Goal: Check status: Check status

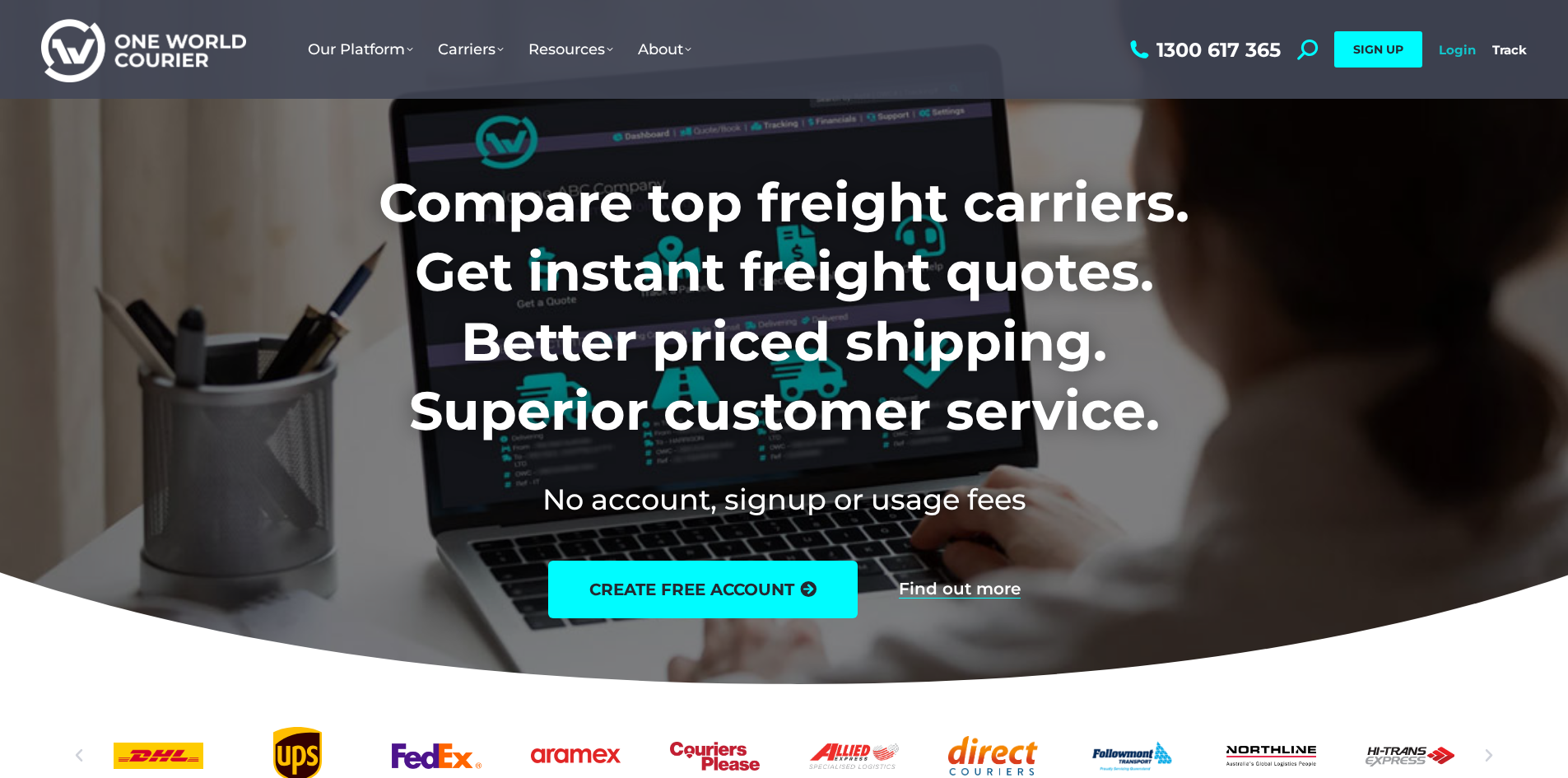
click at [1446, 47] on link "Login" at bounding box center [1457, 49] width 37 height 15
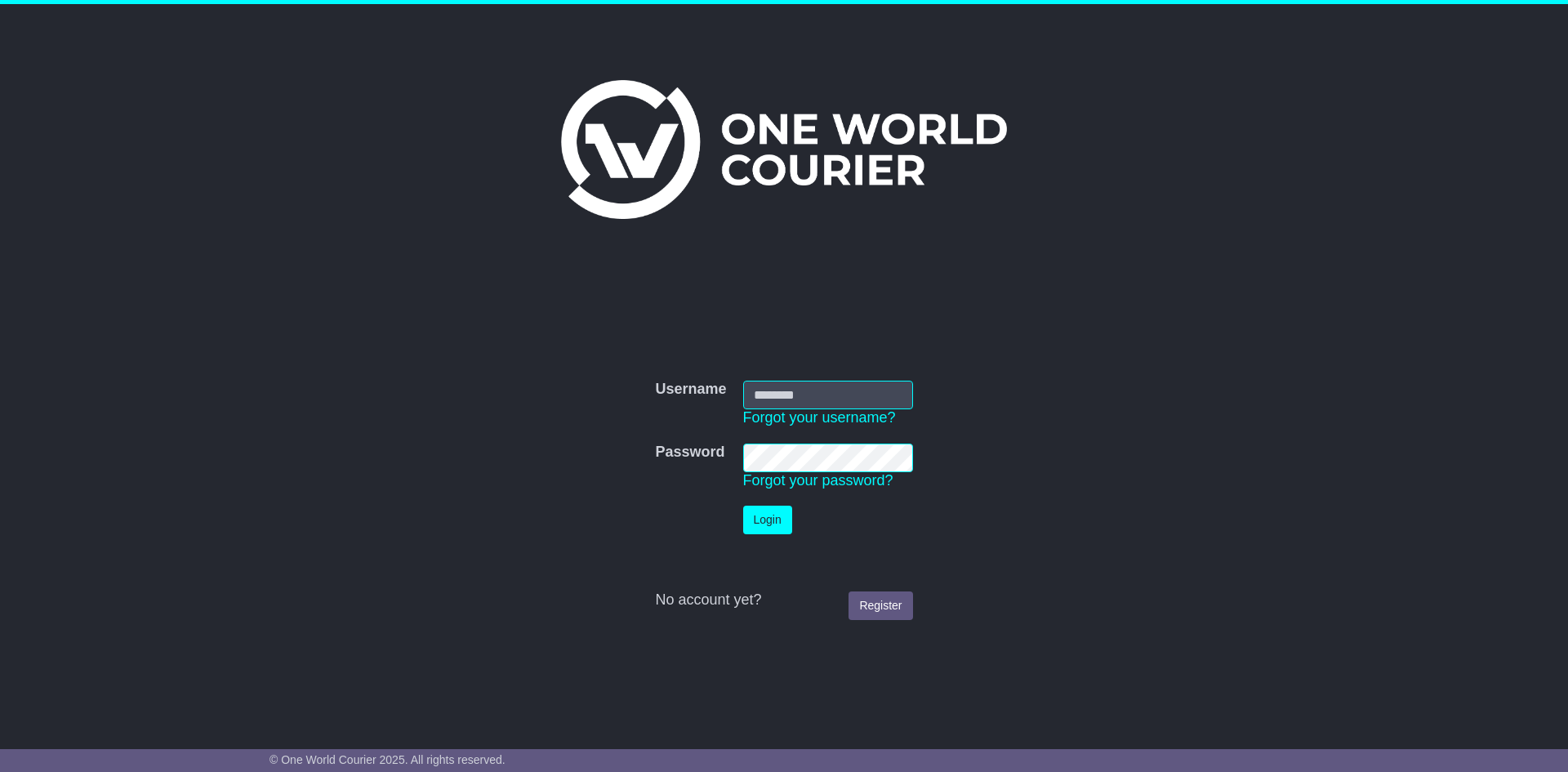
type input "**********"
click at [757, 521] on button "Login" at bounding box center [768, 520] width 49 height 28
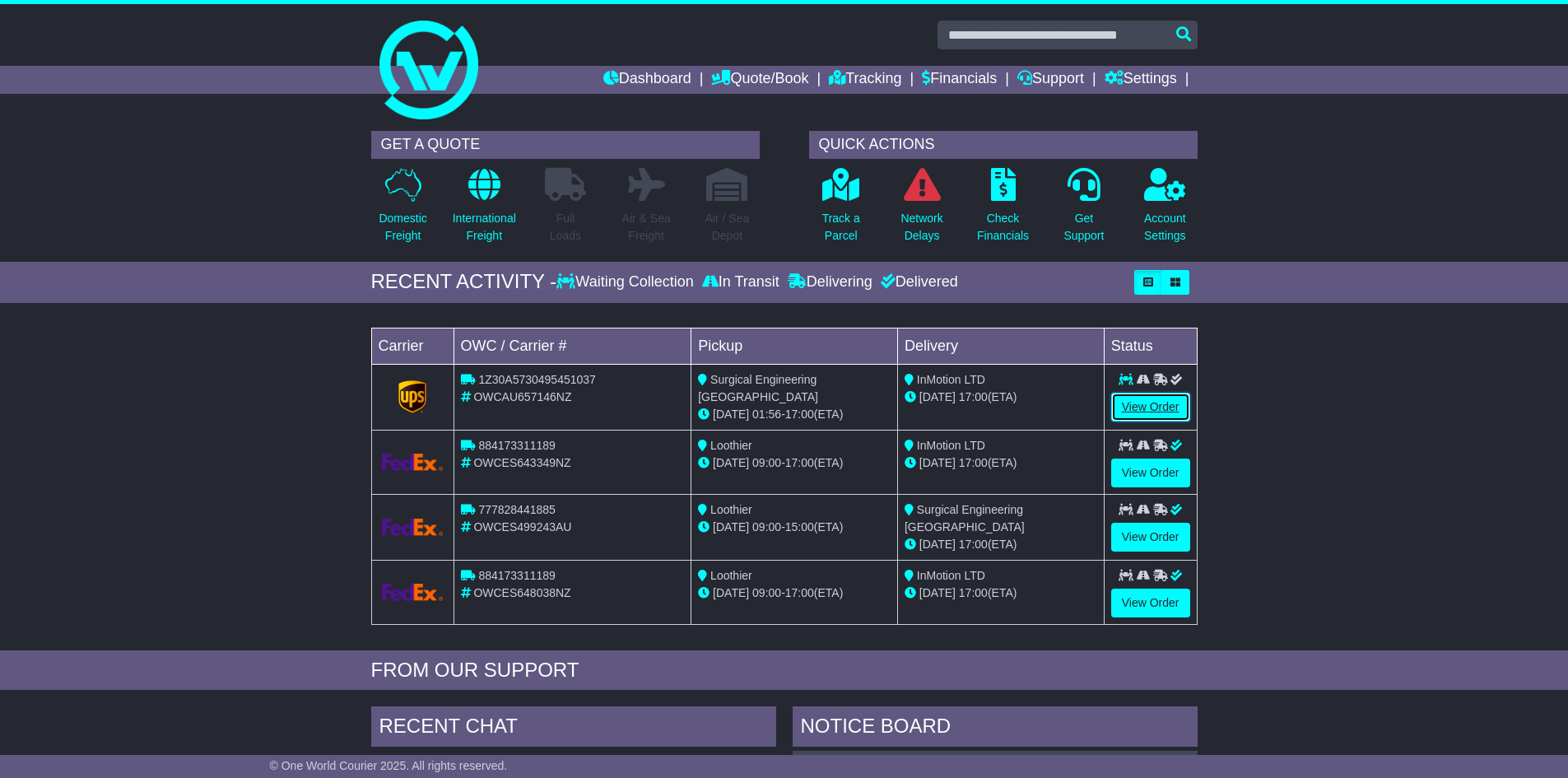
click at [1151, 409] on link "View Order" at bounding box center [1151, 407] width 79 height 29
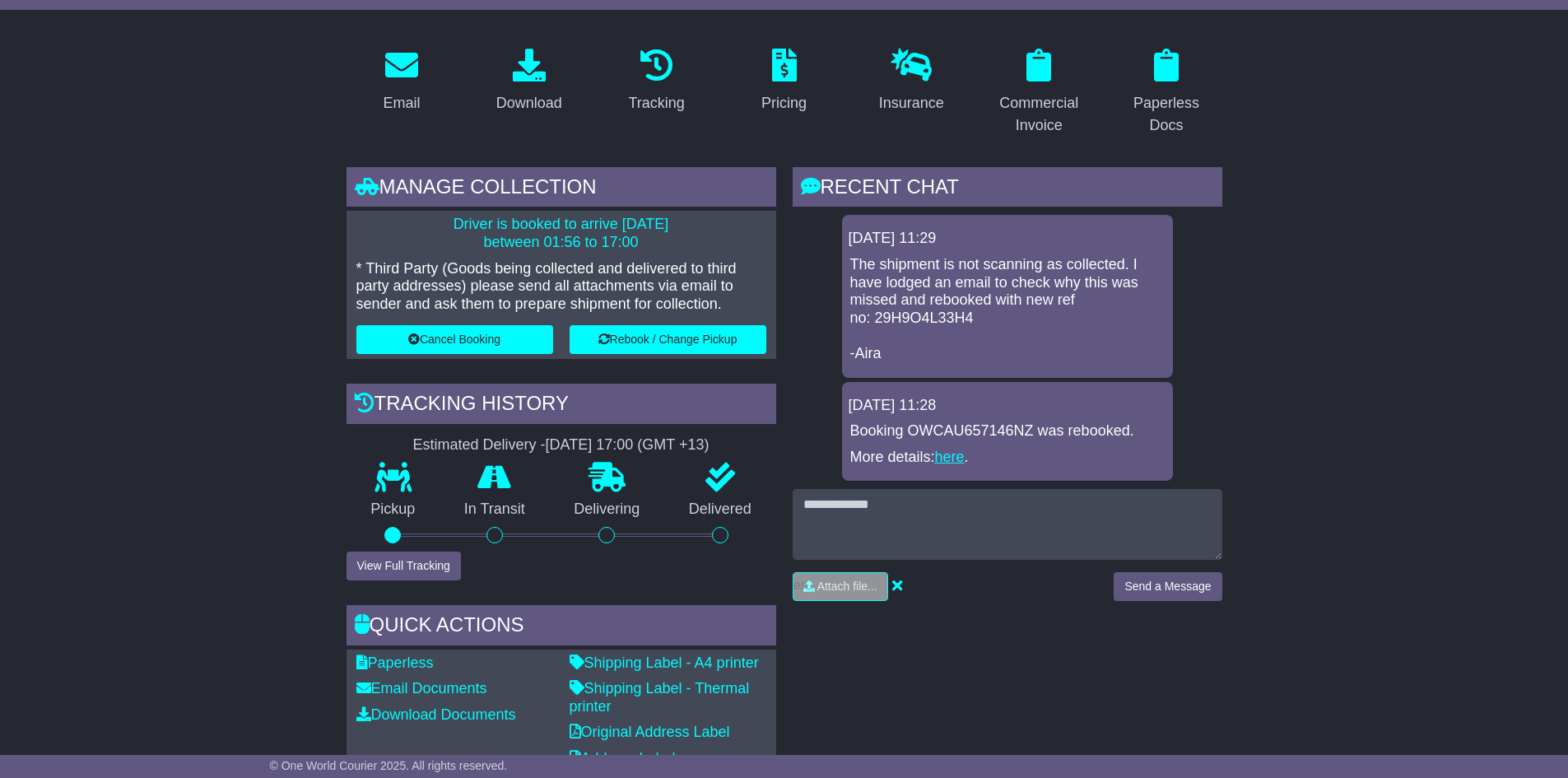
scroll to position [247, 0]
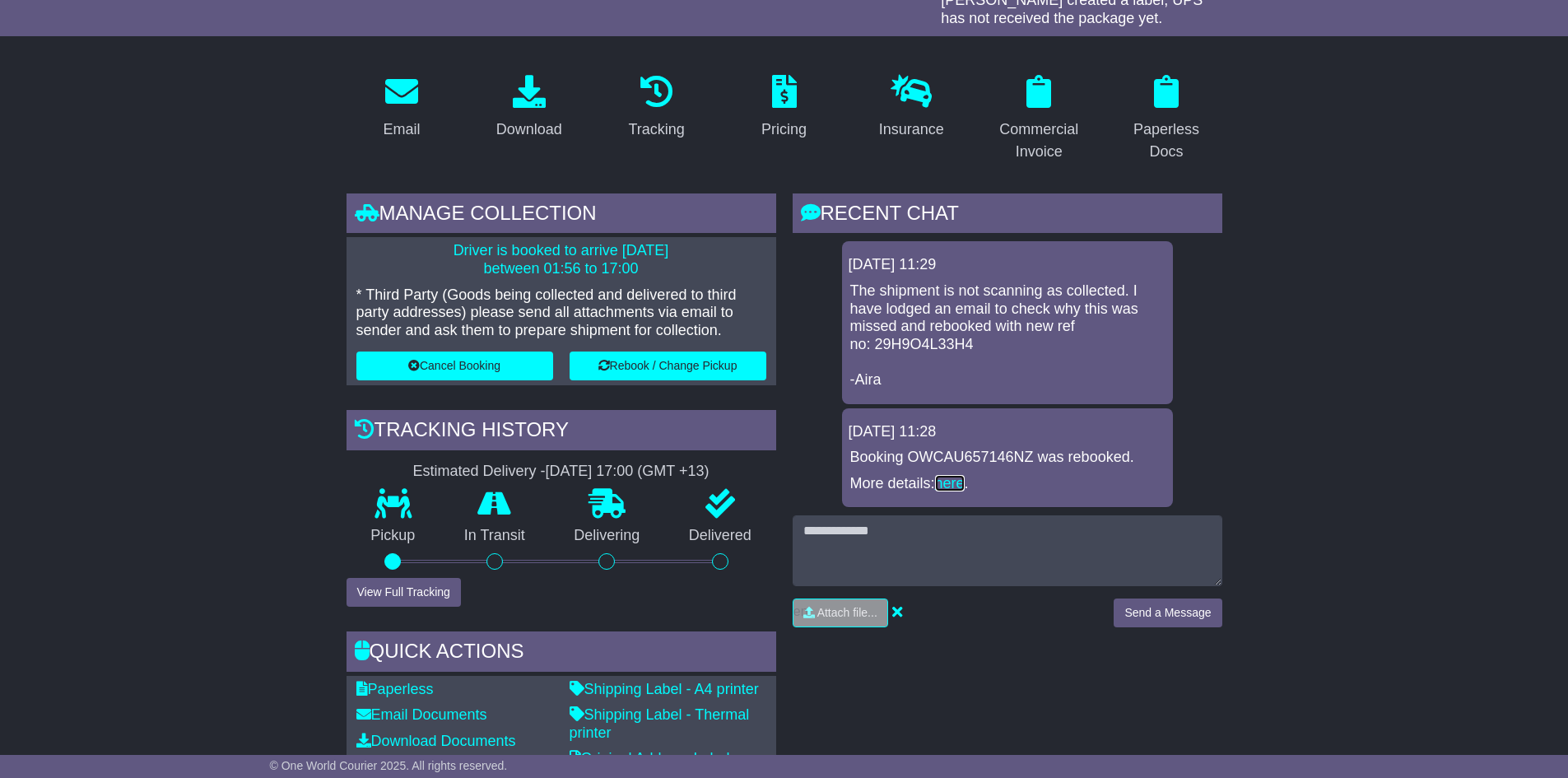
click at [960, 481] on link "here" at bounding box center [950, 483] width 30 height 16
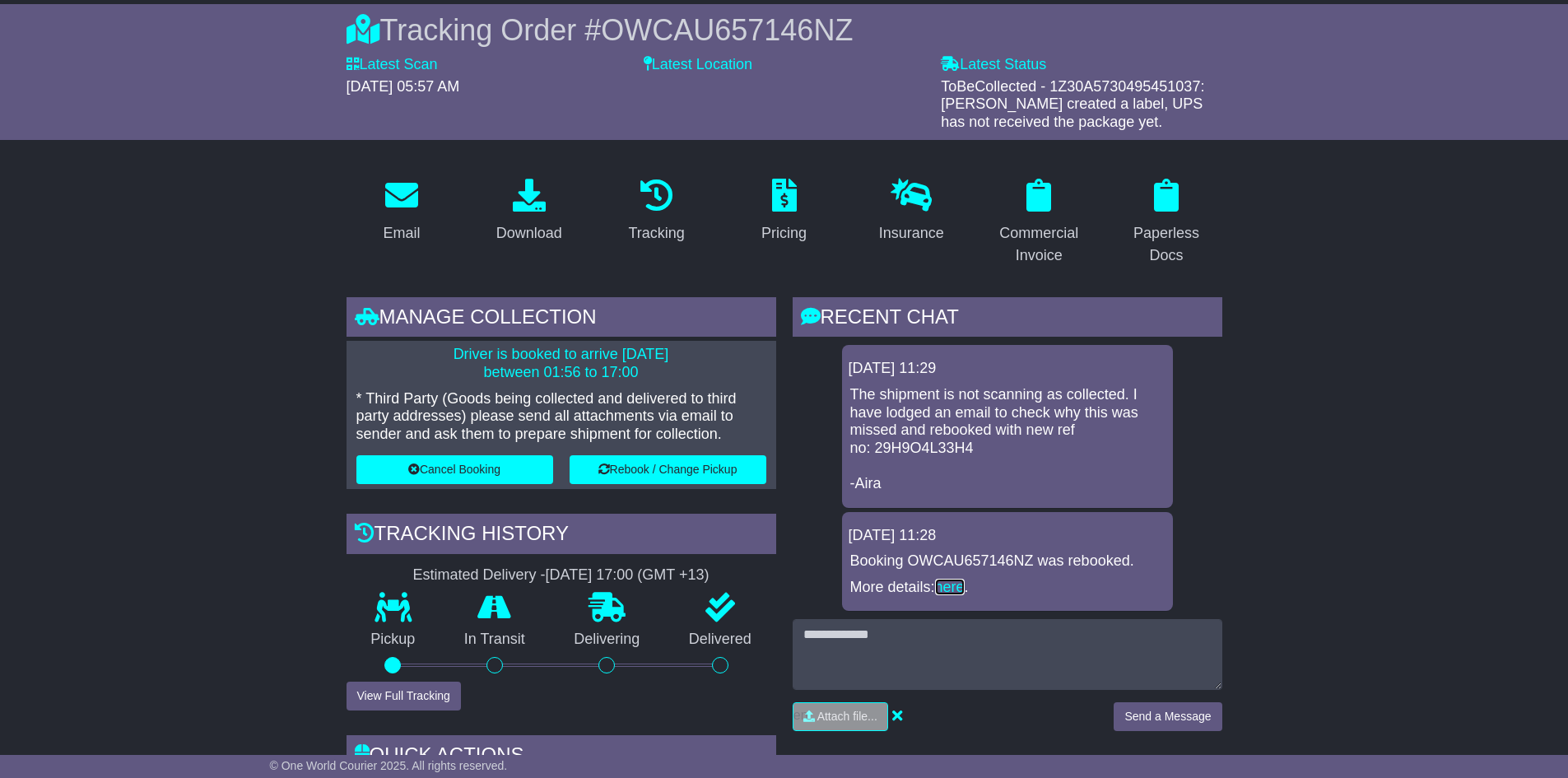
scroll to position [0, 0]
